Goal: Register for event/course

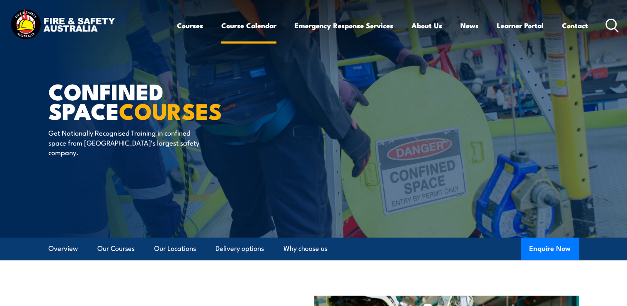
click at [237, 26] on link "Course Calendar" at bounding box center [248, 26] width 55 height 22
click at [232, 26] on link "Course Calendar" at bounding box center [248, 26] width 55 height 22
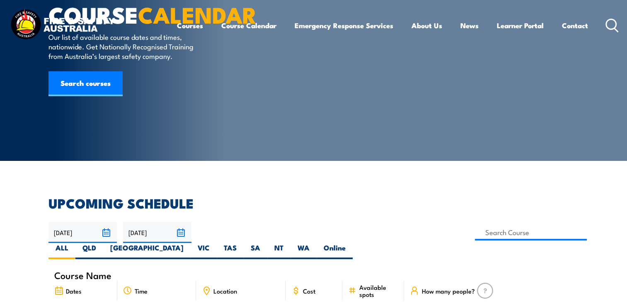
scroll to position [41, 0]
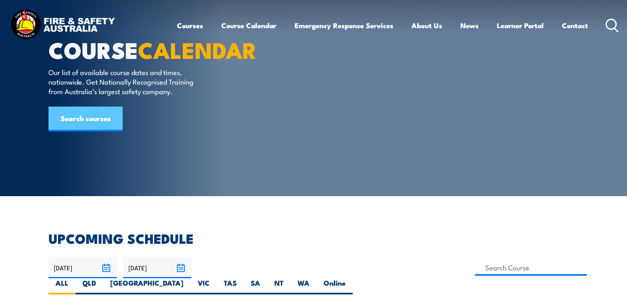
click at [80, 131] on link "Search courses" at bounding box center [86, 119] width 74 height 25
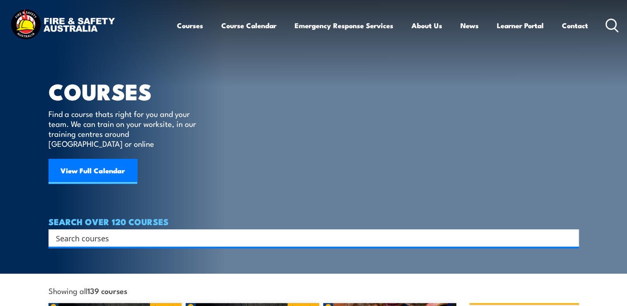
click at [78, 232] on input "Search input" at bounding box center [308, 238] width 505 height 12
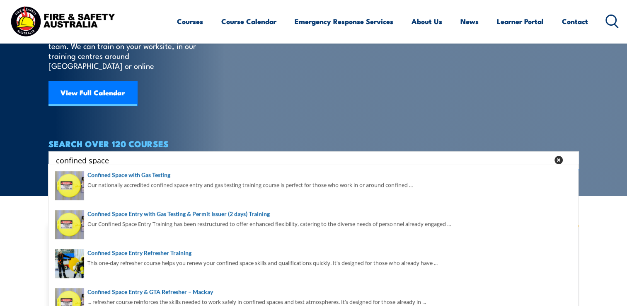
scroll to position [83, 0]
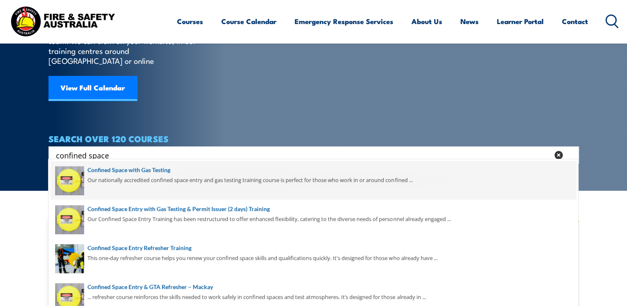
type input "confined space"
click at [121, 170] on span at bounding box center [314, 180] width 526 height 39
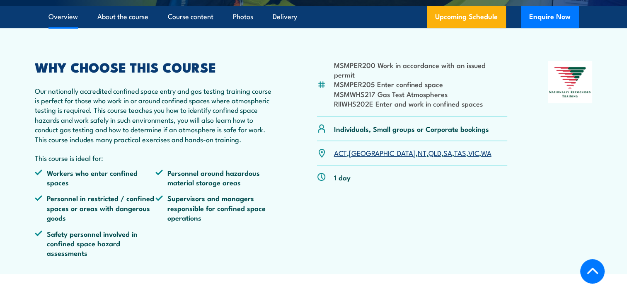
scroll to position [290, 0]
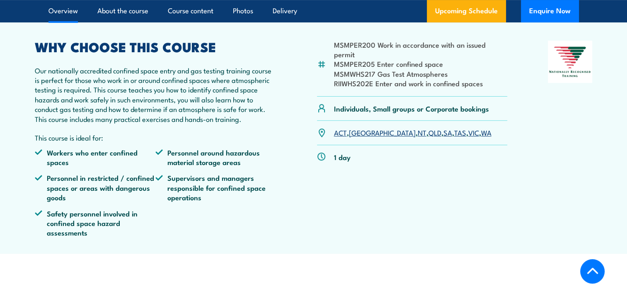
click at [444, 137] on link "SA" at bounding box center [448, 132] width 9 height 10
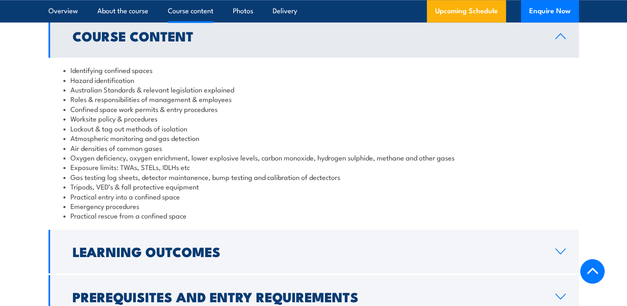
scroll to position [786, 0]
